Goal: Transaction & Acquisition: Obtain resource

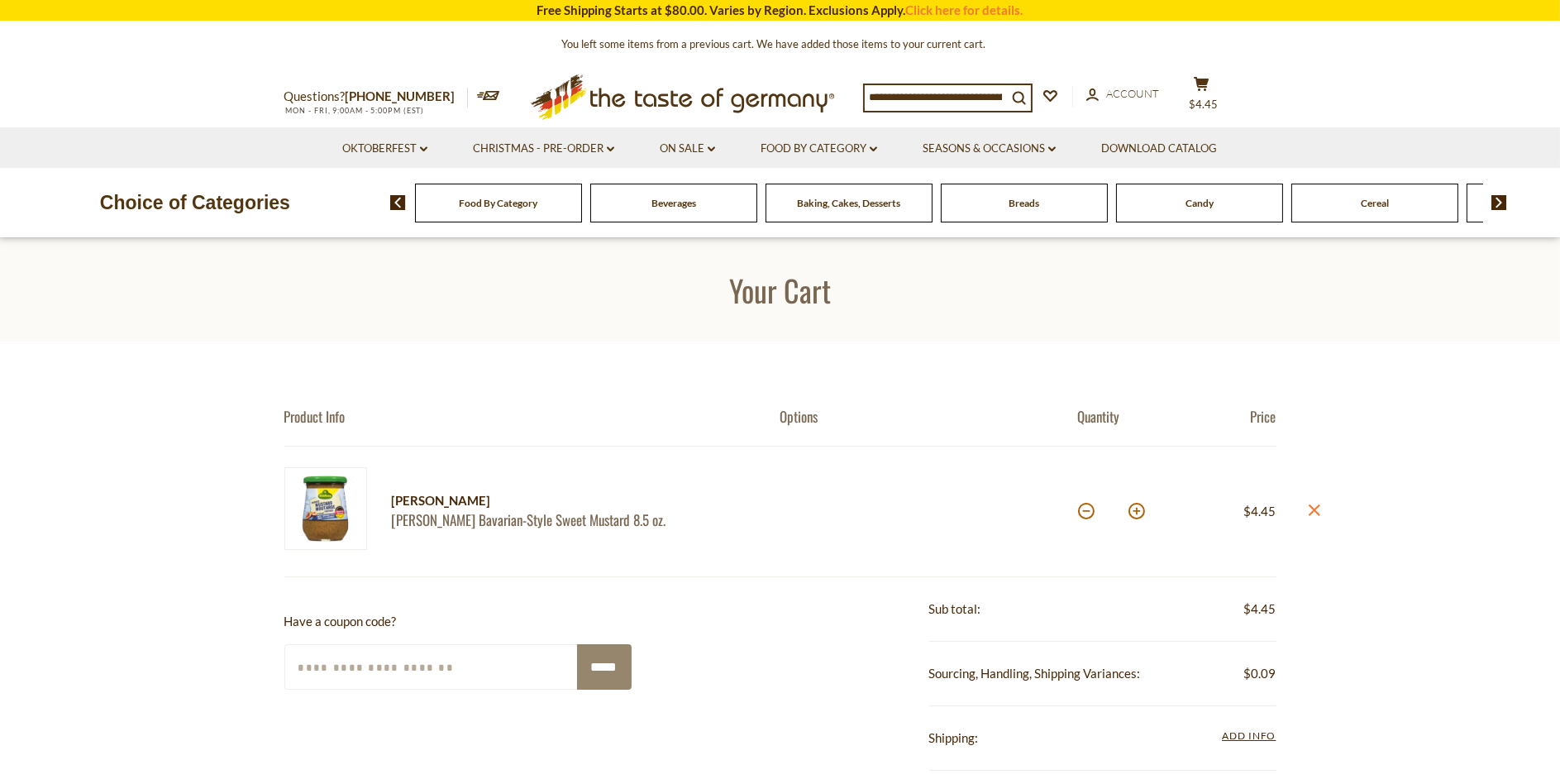
click at [1142, 104] on div "account Account" at bounding box center [1131, 95] width 88 height 21
click at [1139, 89] on span "Account" at bounding box center [1132, 93] width 52 height 13
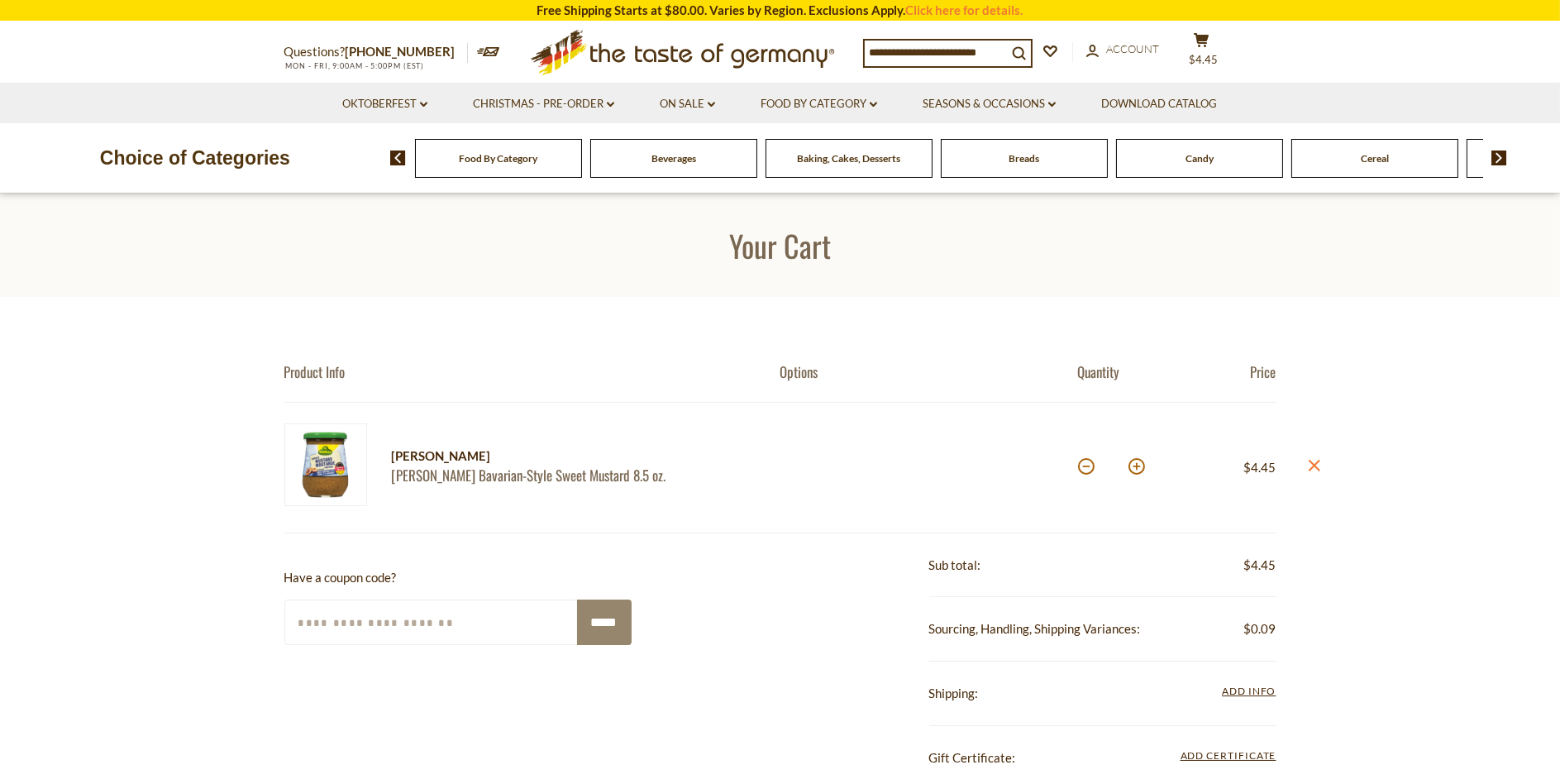
scroll to position [248, 0]
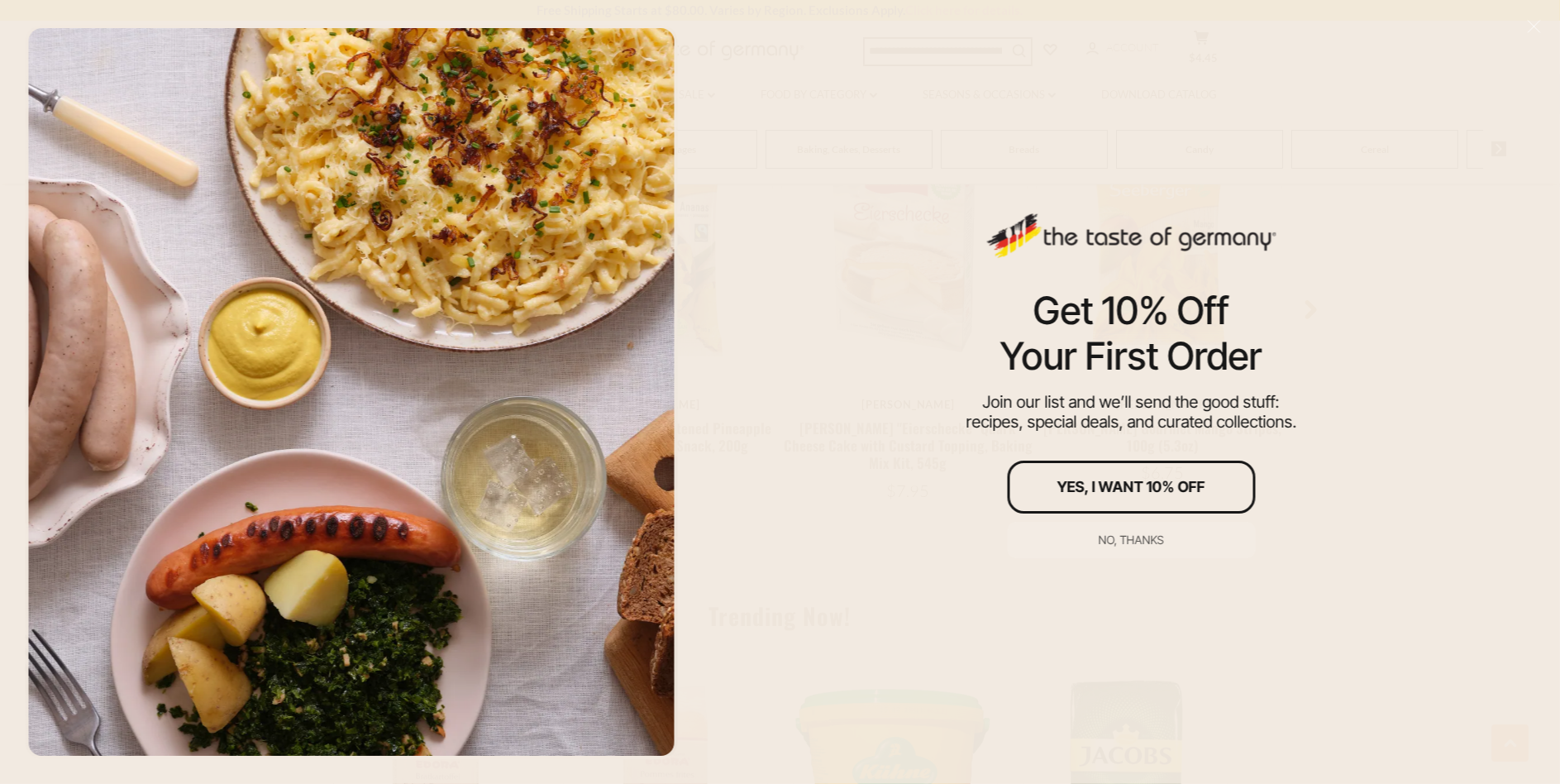
scroll to position [1653, 0]
click at [1487, 52] on div "Get 10% Off Your First Order Join our list and we’ll send the good stuff: recip…" at bounding box center [1131, 392] width 858 height 784
click at [1133, 531] on button "No, thanks" at bounding box center [1131, 540] width 248 height 37
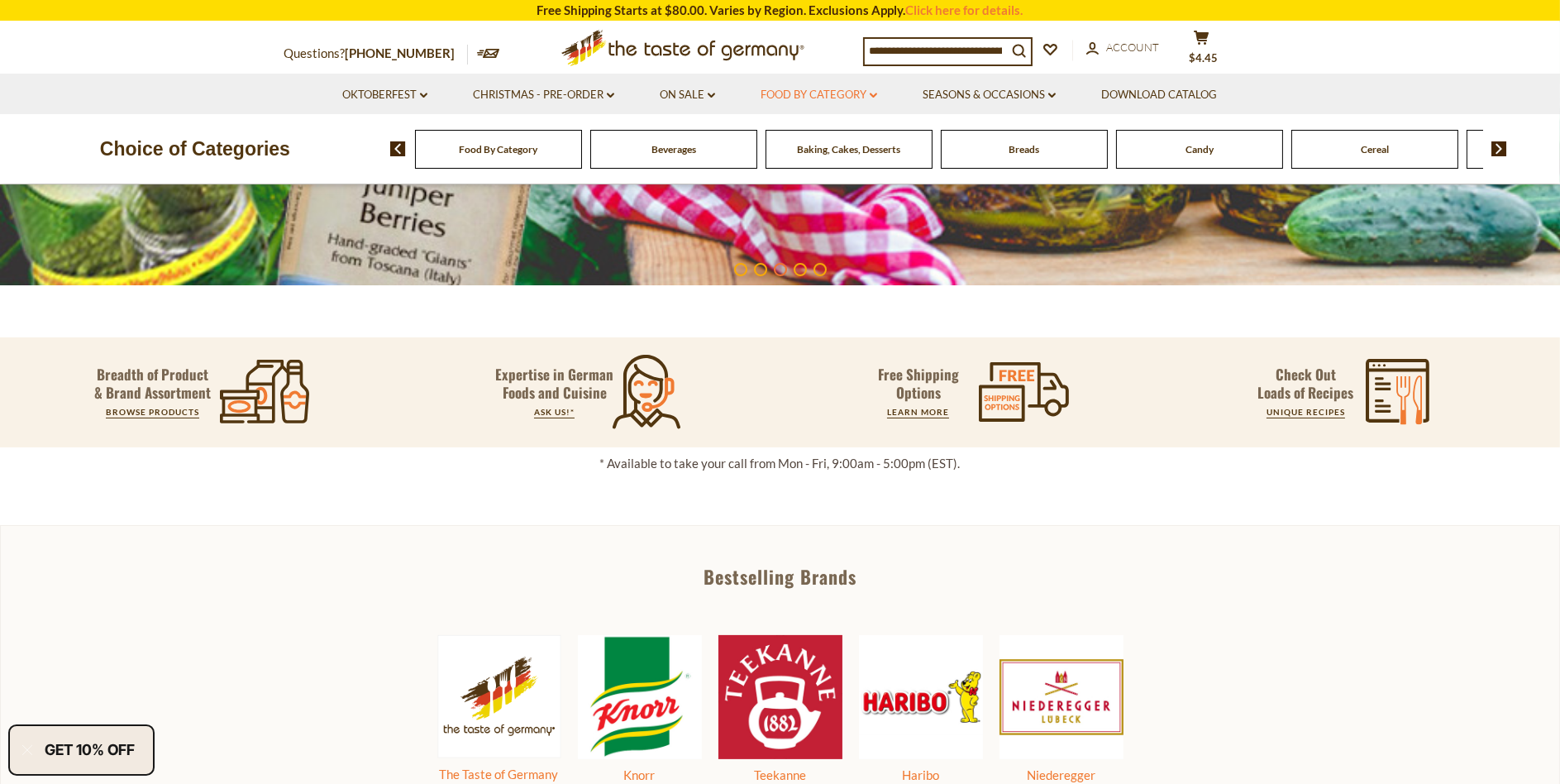
scroll to position [0, 0]
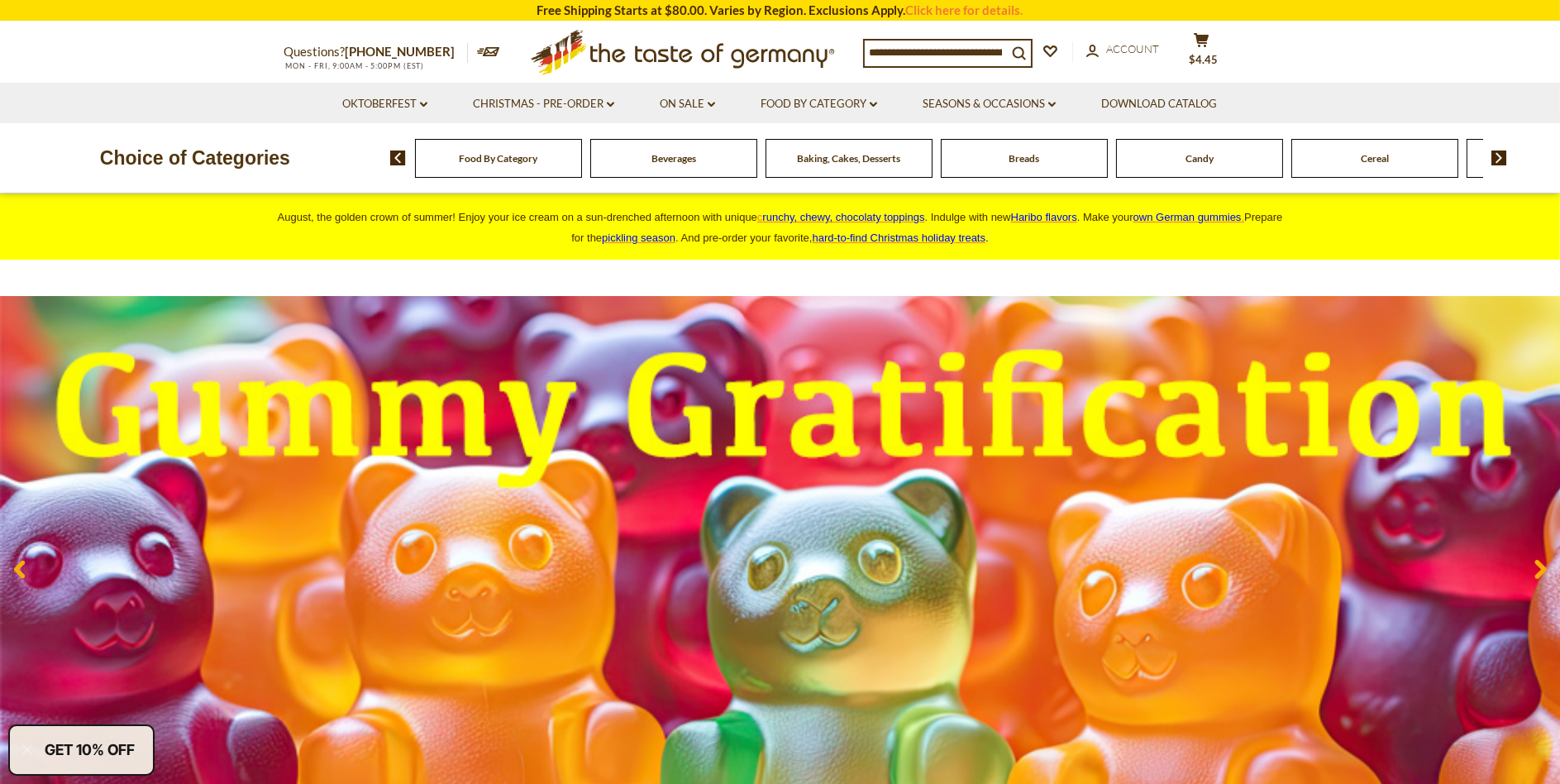
click at [1406, 62] on section "Questions? 800-881-6419 MON - FRI, 9:00AM - 5:00PM (EST) × Questions? 800-881-6…" at bounding box center [780, 52] width 1560 height 60
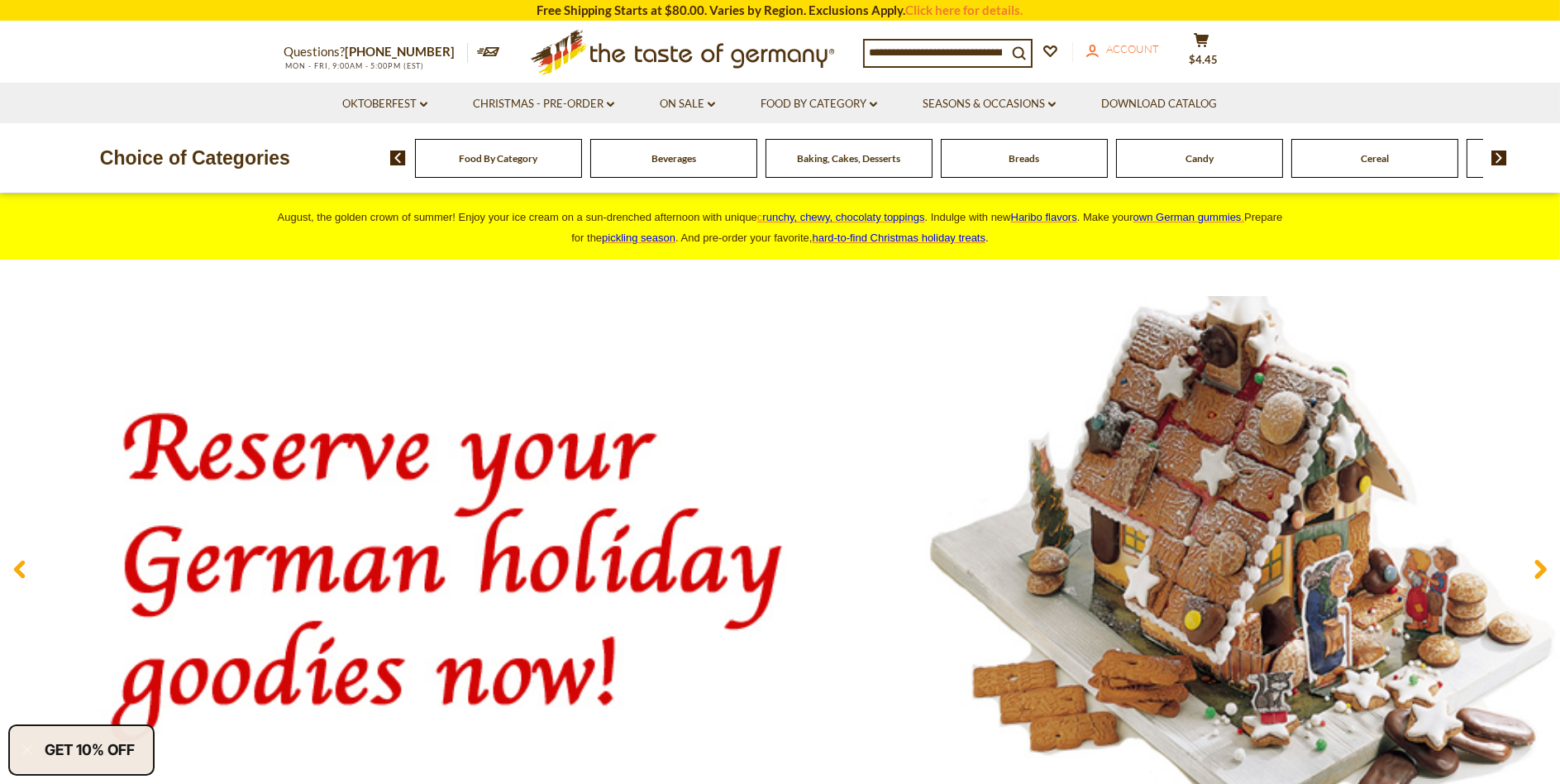
click at [1117, 52] on span "Account" at bounding box center [1132, 49] width 52 height 13
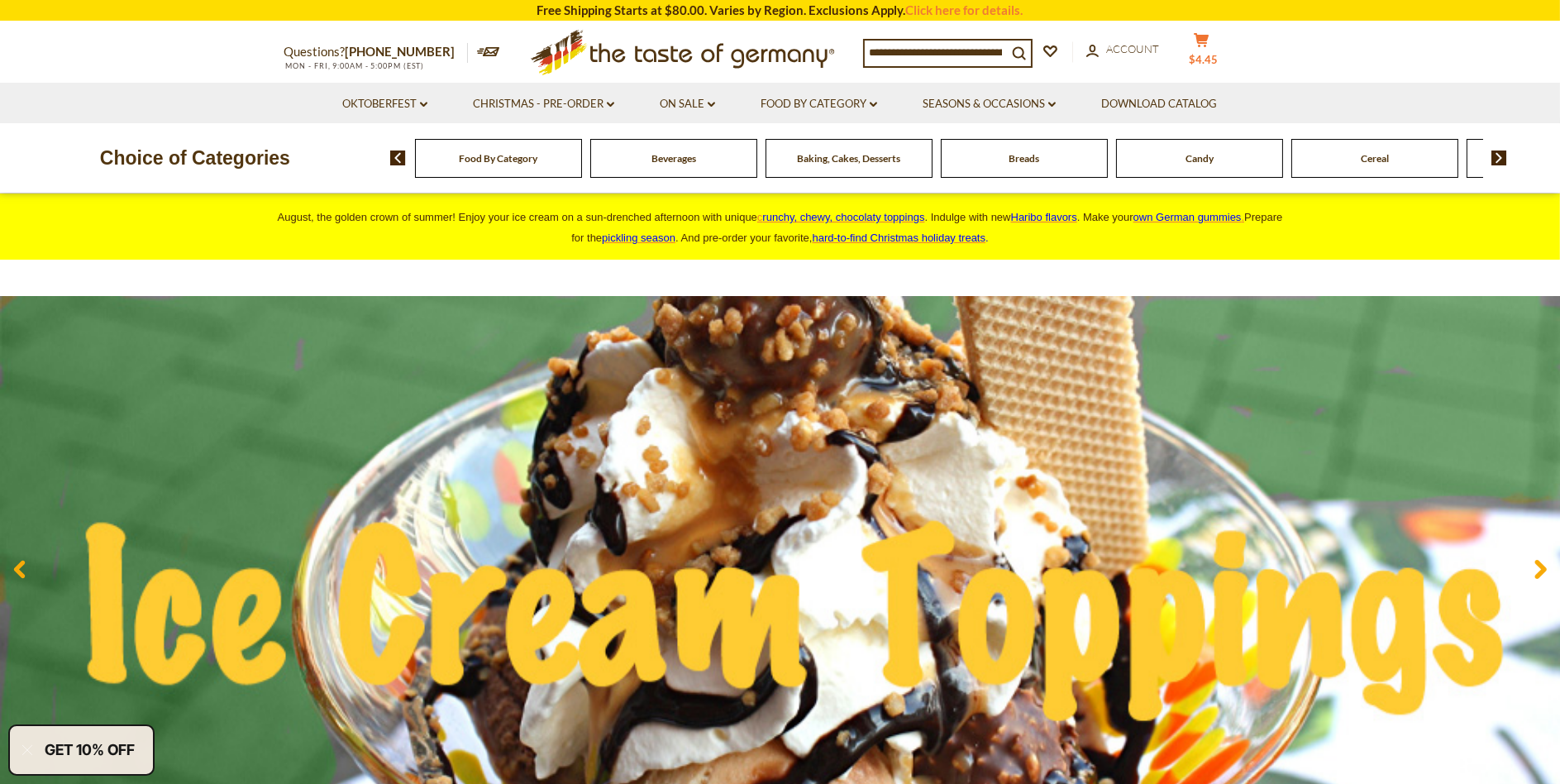
click at [1202, 46] on icon at bounding box center [1202, 40] width 15 height 14
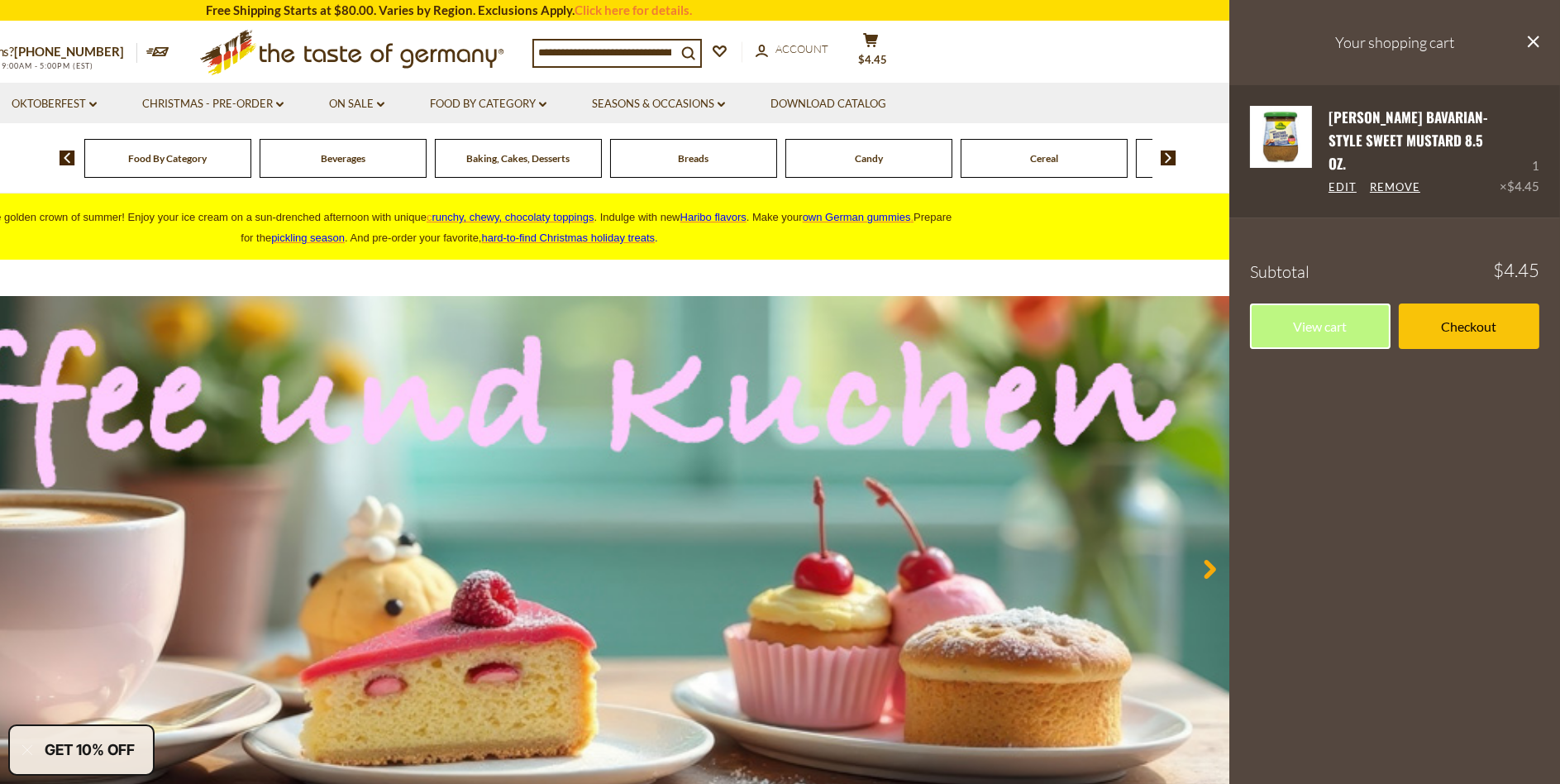
click at [1348, 138] on link "[PERSON_NAME] Bavarian-Style Sweet Mustard 8.5 oz." at bounding box center [1408, 140] width 159 height 67
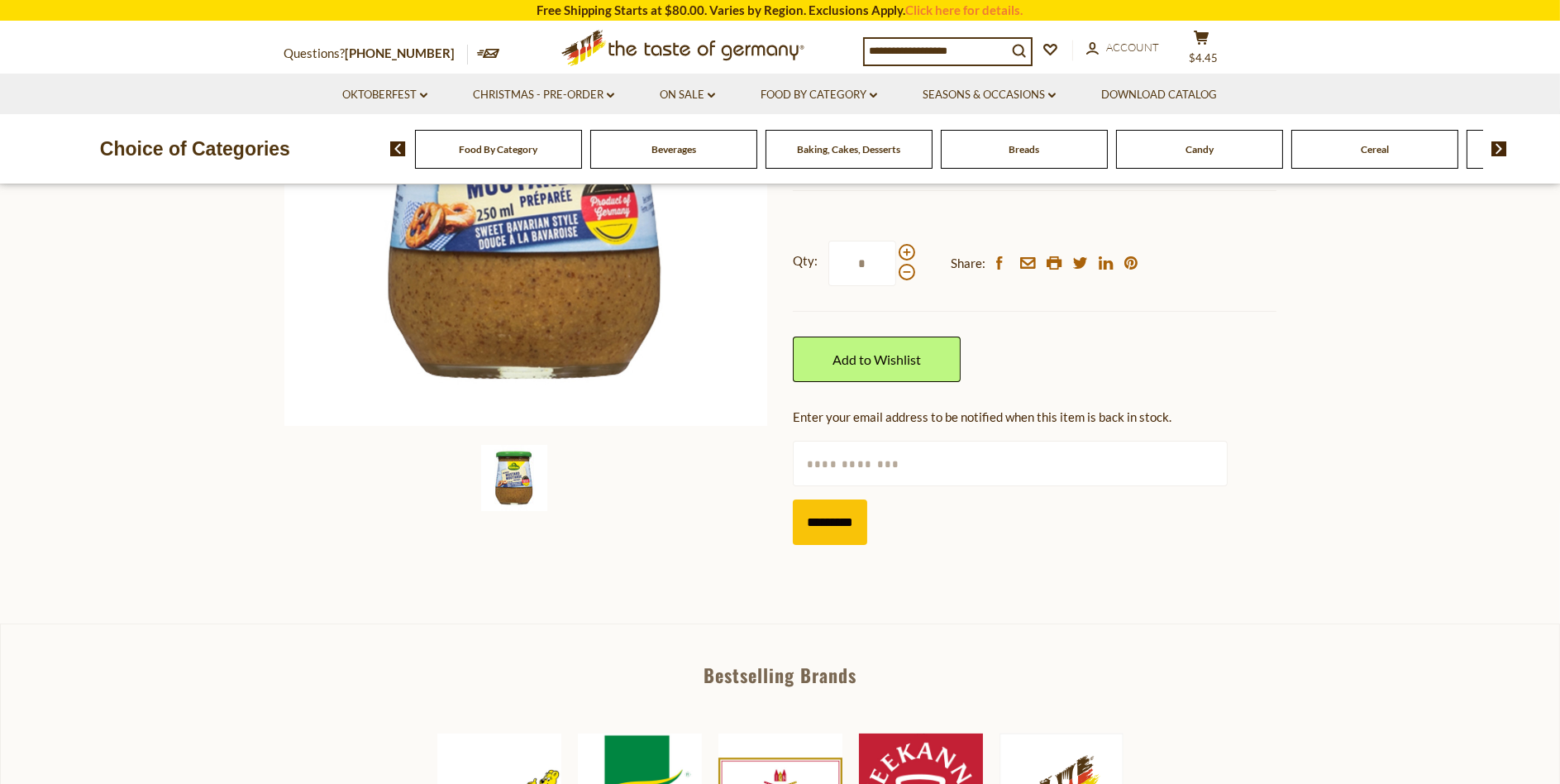
scroll to position [331, 0]
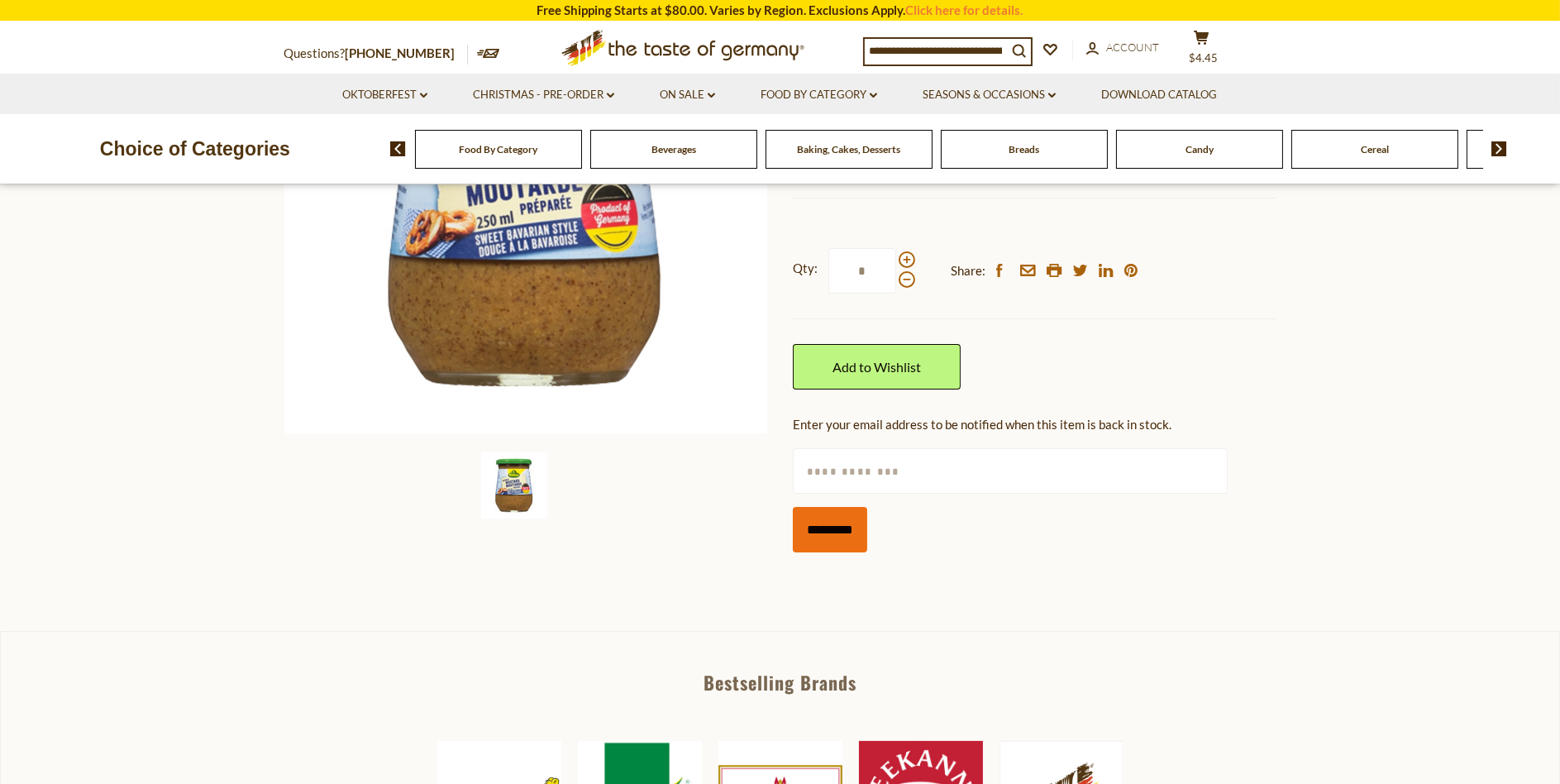
click at [838, 531] on input "*********" at bounding box center [829, 529] width 74 height 46
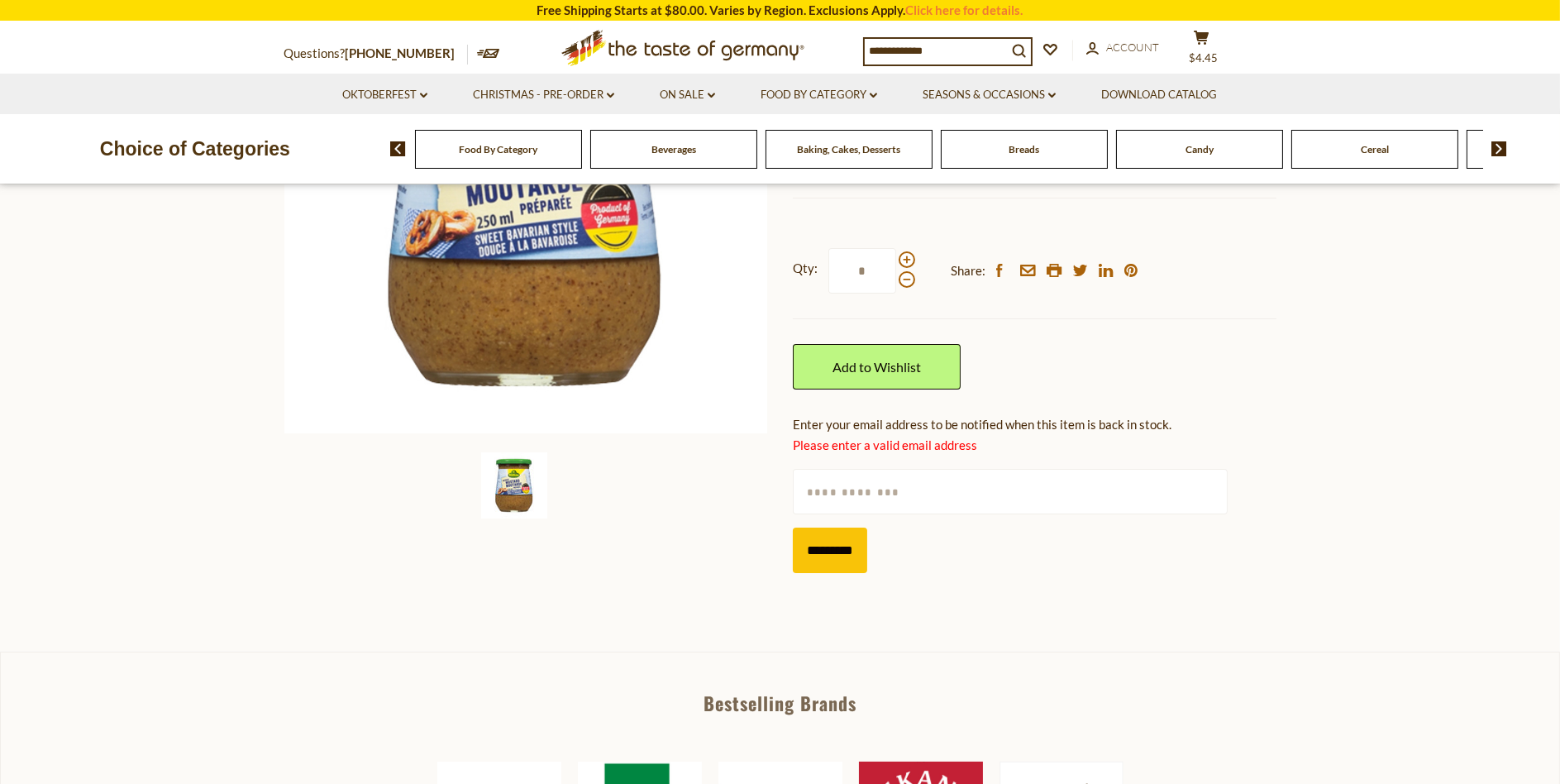
click at [1036, 469] on div at bounding box center [1034, 492] width 483 height 46
click at [924, 492] on input "text" at bounding box center [1010, 492] width 435 height 46
type input "**********"
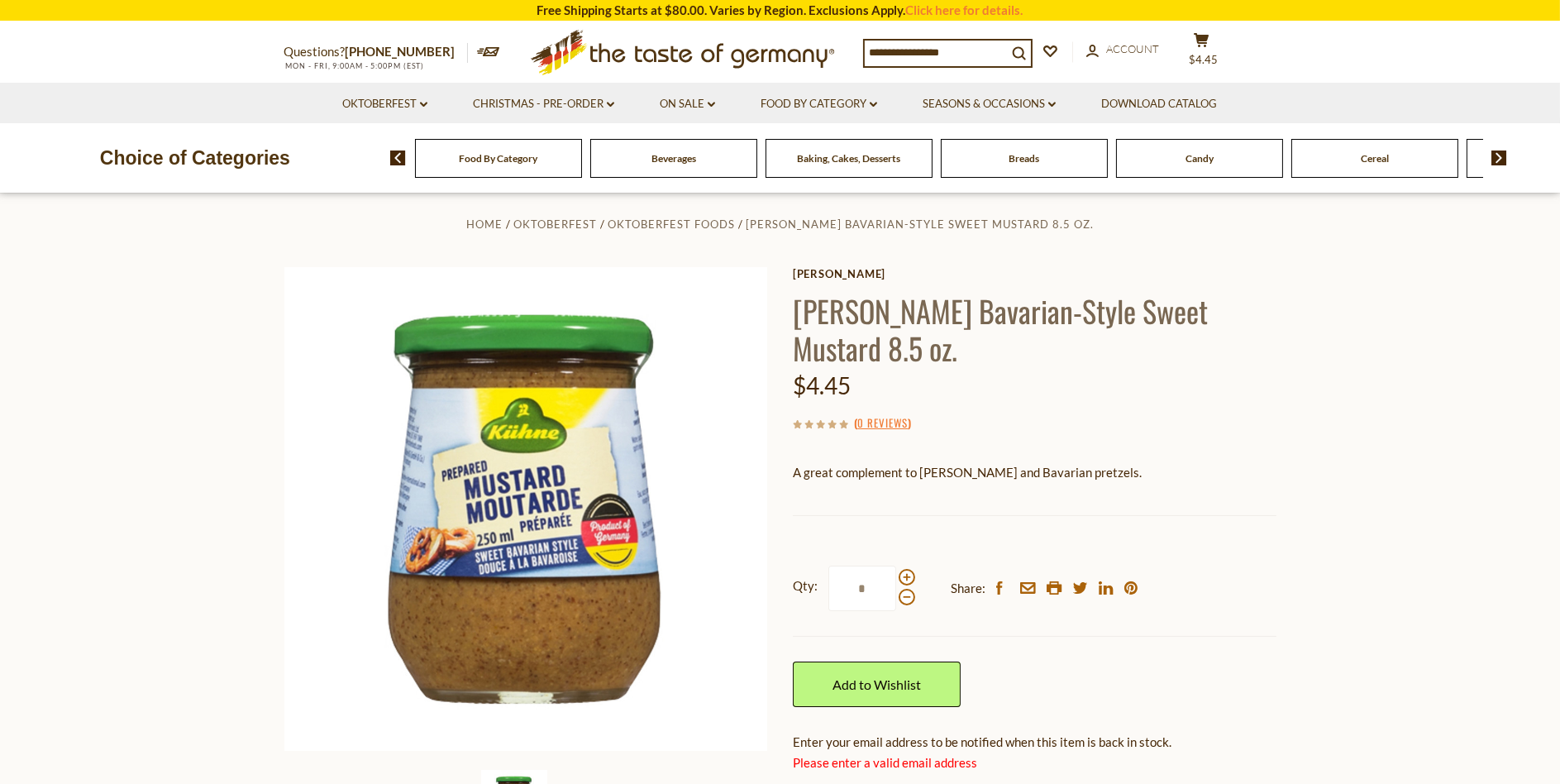
scroll to position [0, 0]
